Goal: Find specific fact: Find specific fact

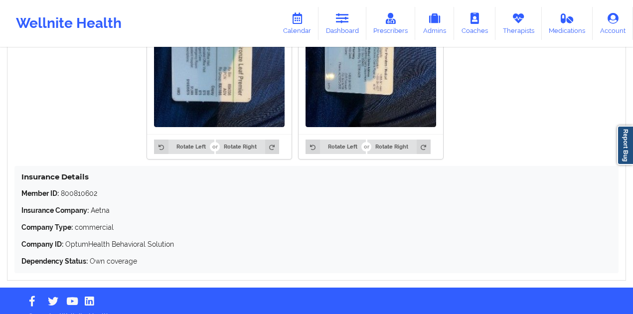
click at [84, 188] on p "Member ID: 800810602" at bounding box center [316, 193] width 590 height 10
copy p "800810602"
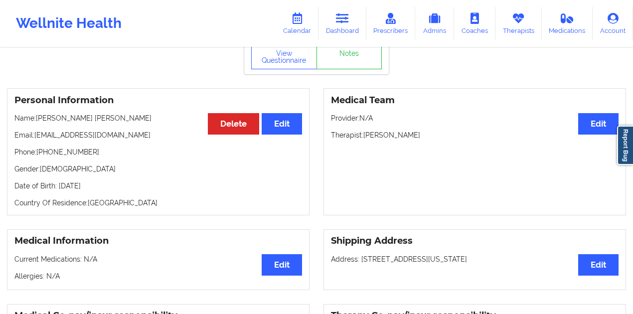
scroll to position [58, 0]
click at [94, 114] on p "Name: [PERSON_NAME] [PERSON_NAME]" at bounding box center [158, 119] width 288 height 10
copy p "[PERSON_NAME]"
click at [55, 114] on p "Name: [PERSON_NAME] [PERSON_NAME]" at bounding box center [158, 119] width 288 height 10
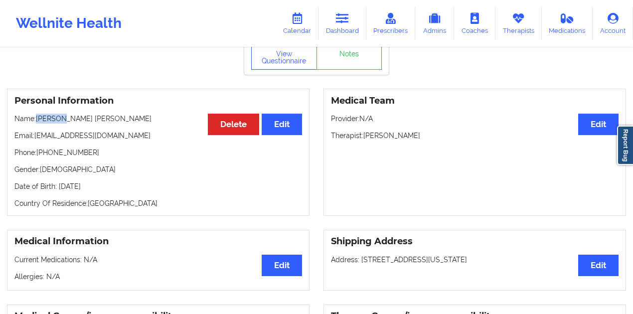
click at [55, 114] on p "Name: [PERSON_NAME] [PERSON_NAME]" at bounding box center [158, 119] width 288 height 10
copy p "[PERSON_NAME]"
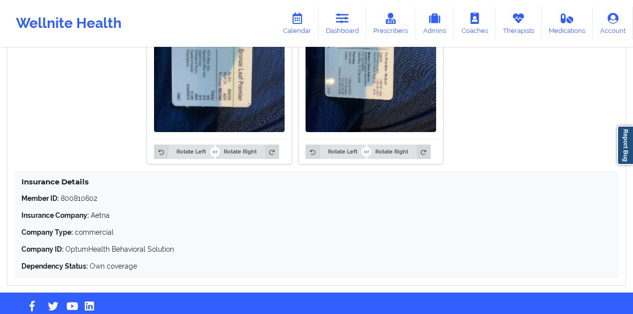
scroll to position [823, 0]
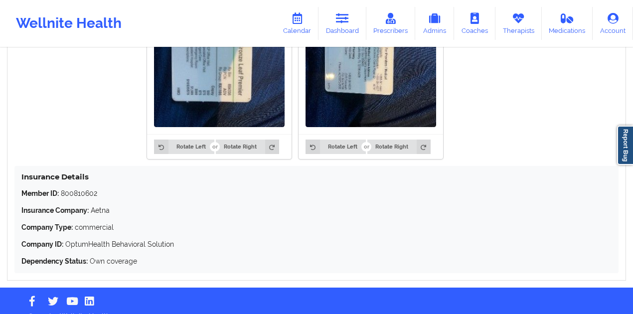
click at [94, 188] on p "Member ID: 800810602" at bounding box center [316, 193] width 590 height 10
copy p "800810602"
